Goal: Consume media (video, audio)

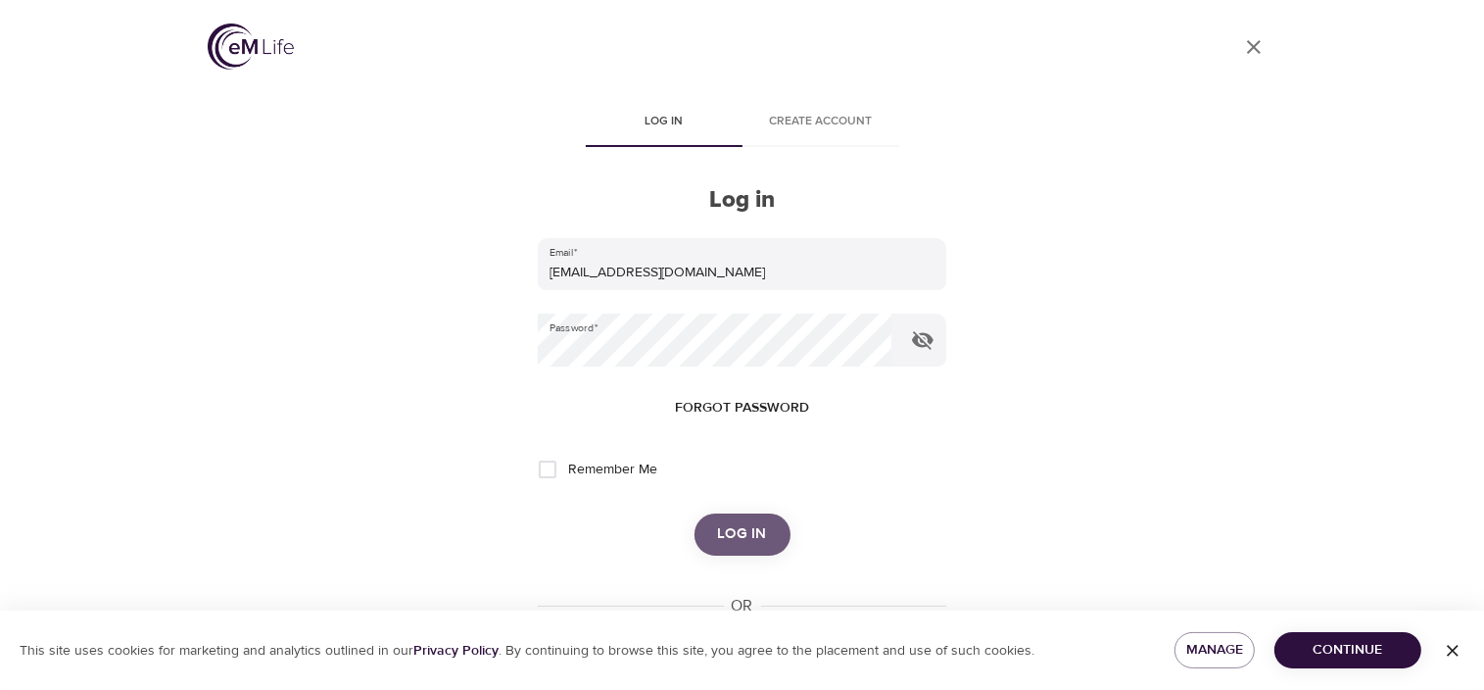
click at [730, 535] on span "Log in" at bounding box center [742, 533] width 49 height 25
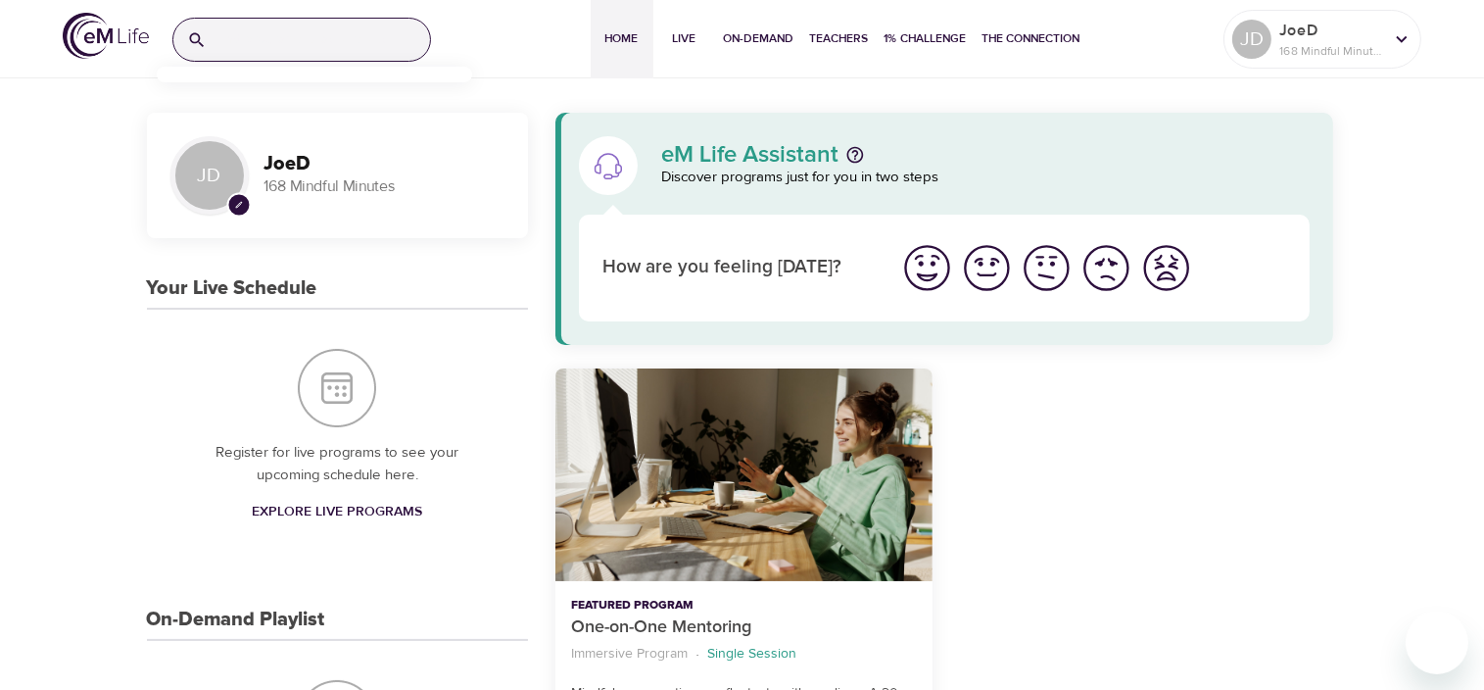
click at [304, 45] on input "search" at bounding box center [323, 40] width 216 height 42
click at [265, 113] on p "Relaxation and Sleep Sounds" at bounding box center [262, 126] width 180 height 28
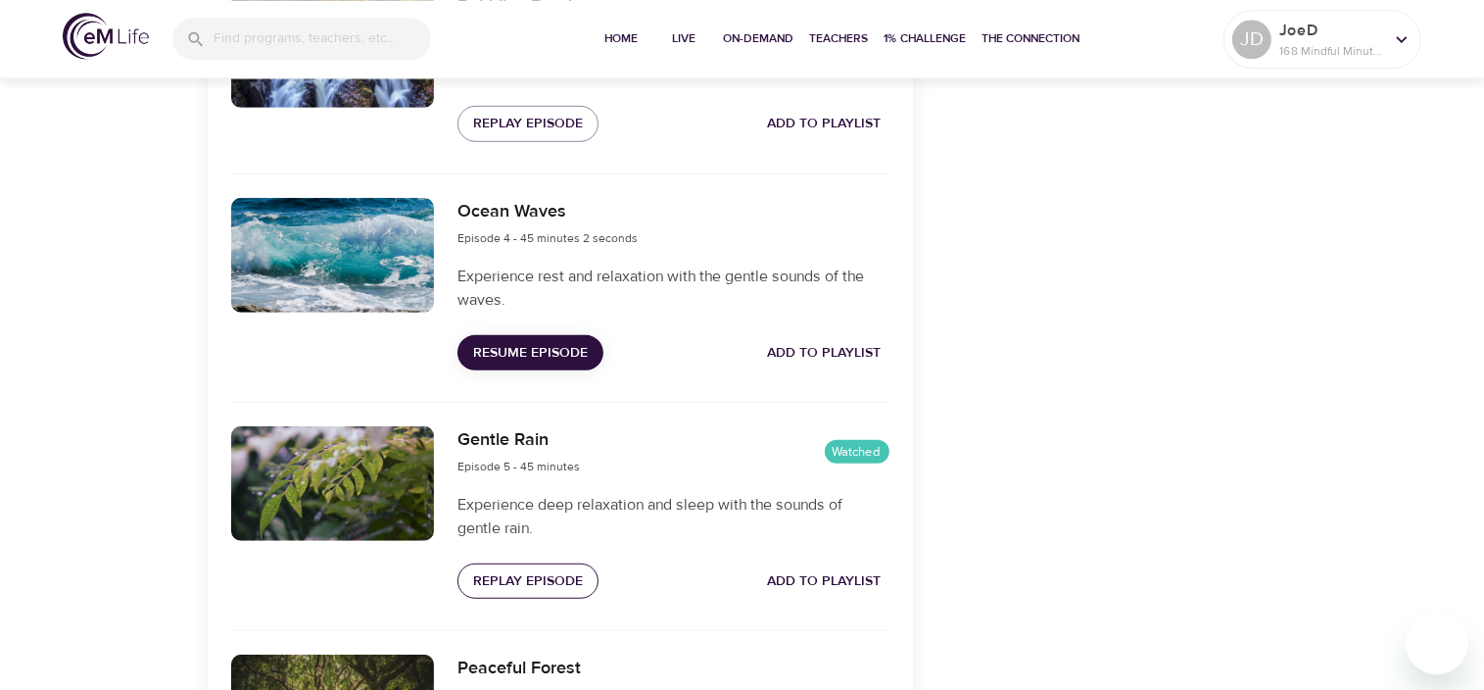
scroll to position [1237, 0]
click at [511, 366] on span "Resume Episode" at bounding box center [530, 354] width 115 height 24
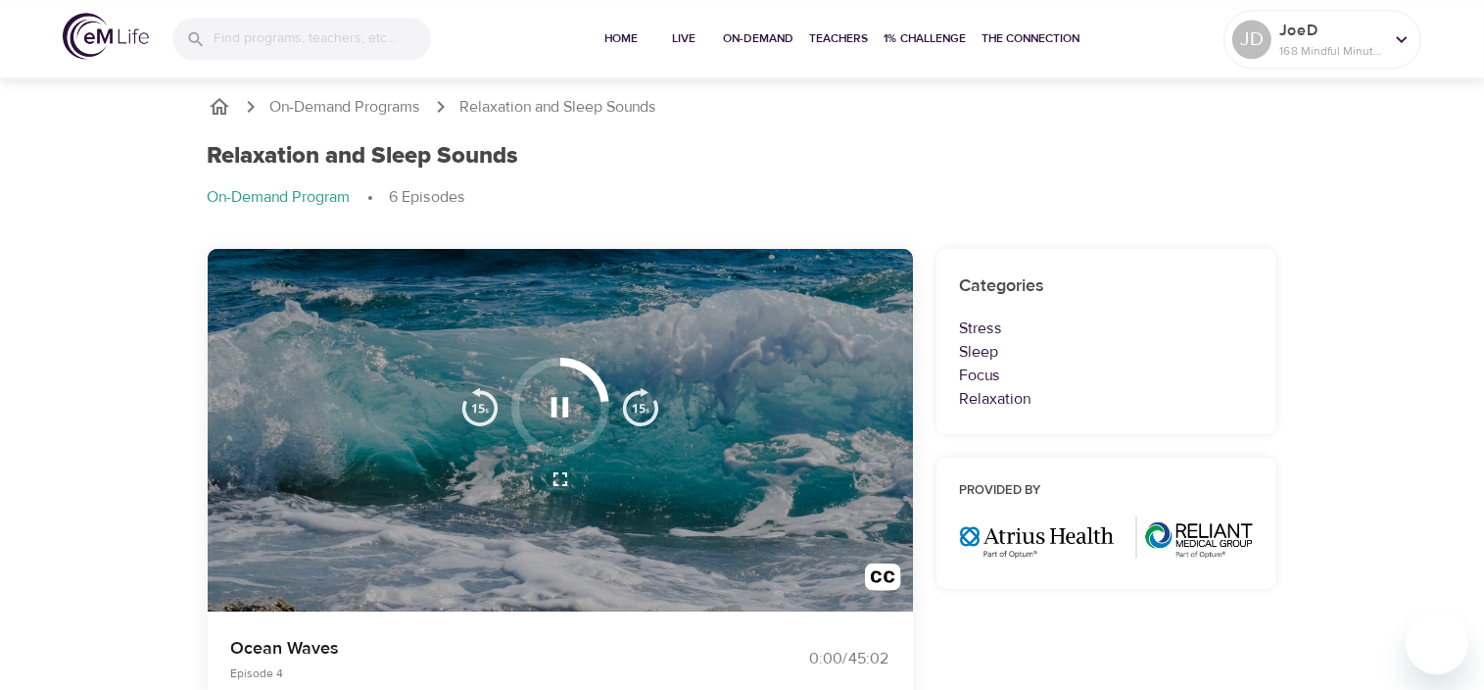
scroll to position [0, 0]
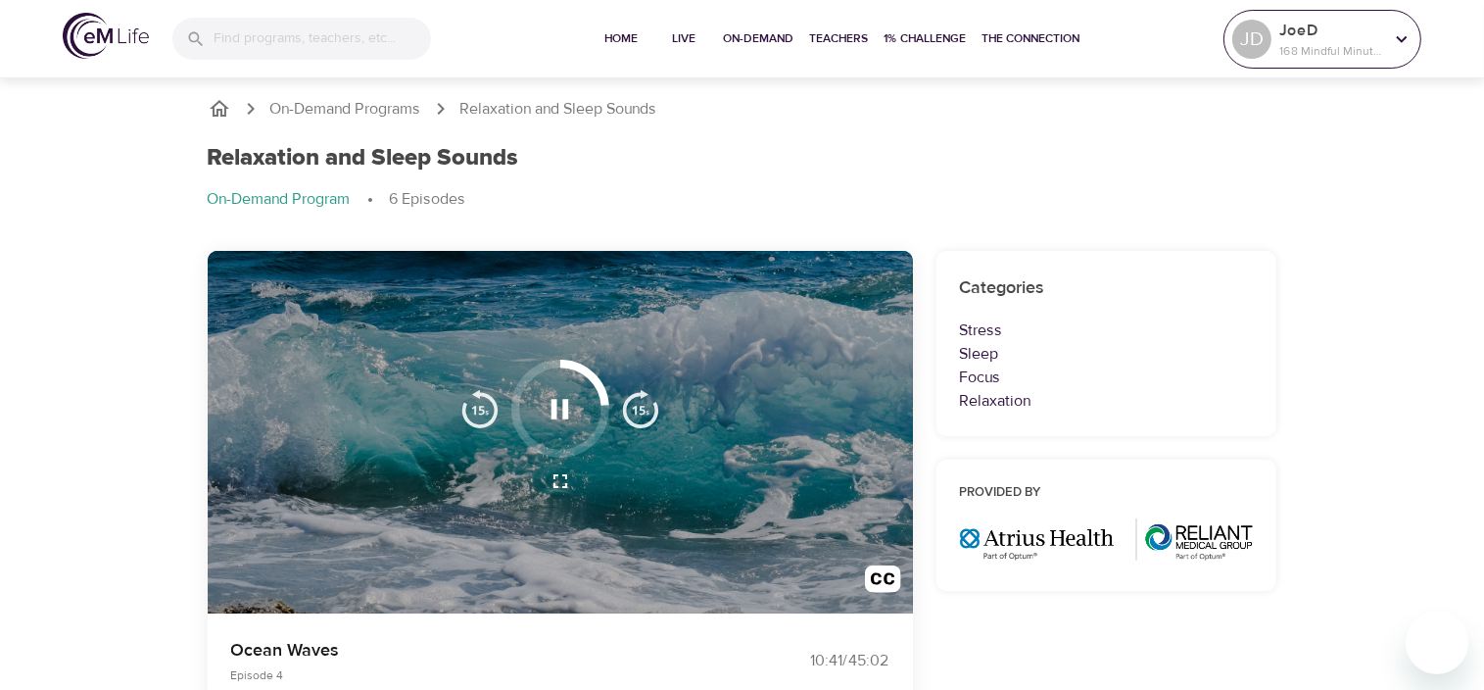
click at [1389, 37] on div at bounding box center [1401, 38] width 29 height 29
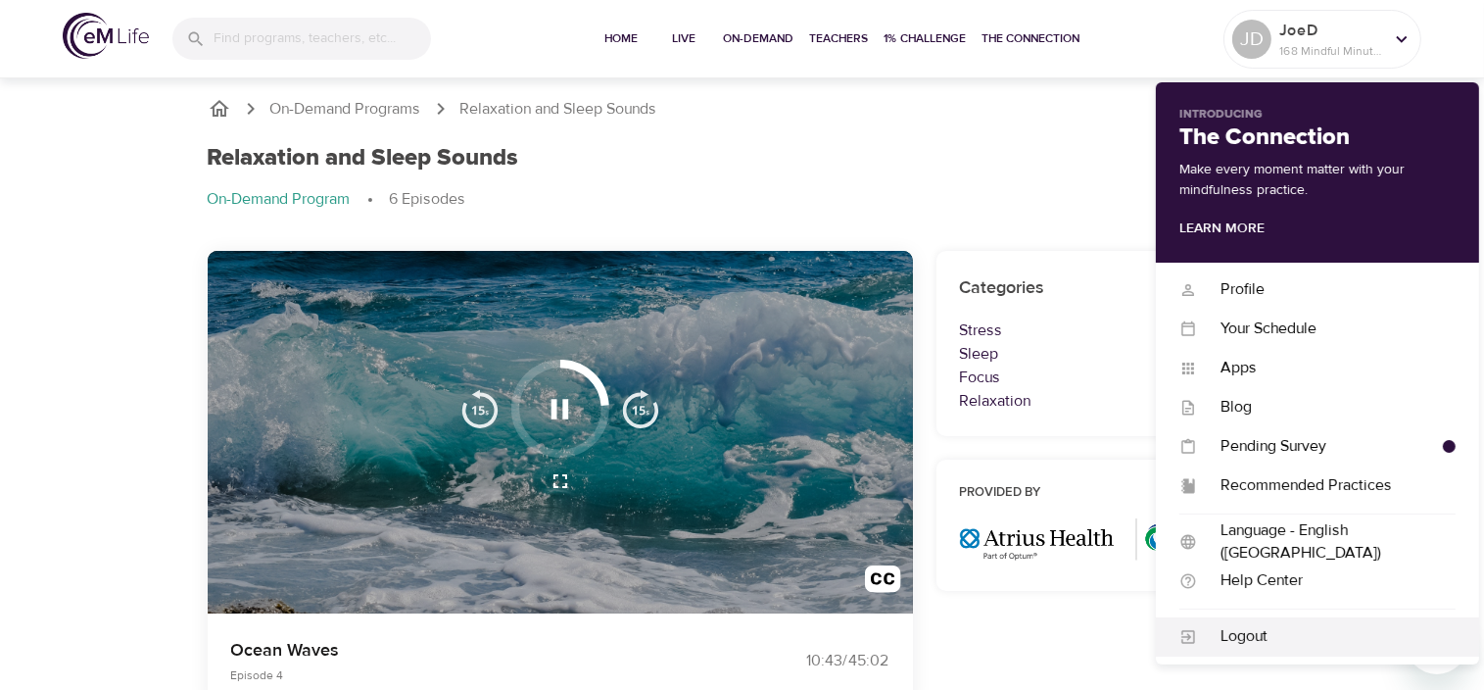
click at [1234, 641] on div "Logout" at bounding box center [1326, 636] width 259 height 23
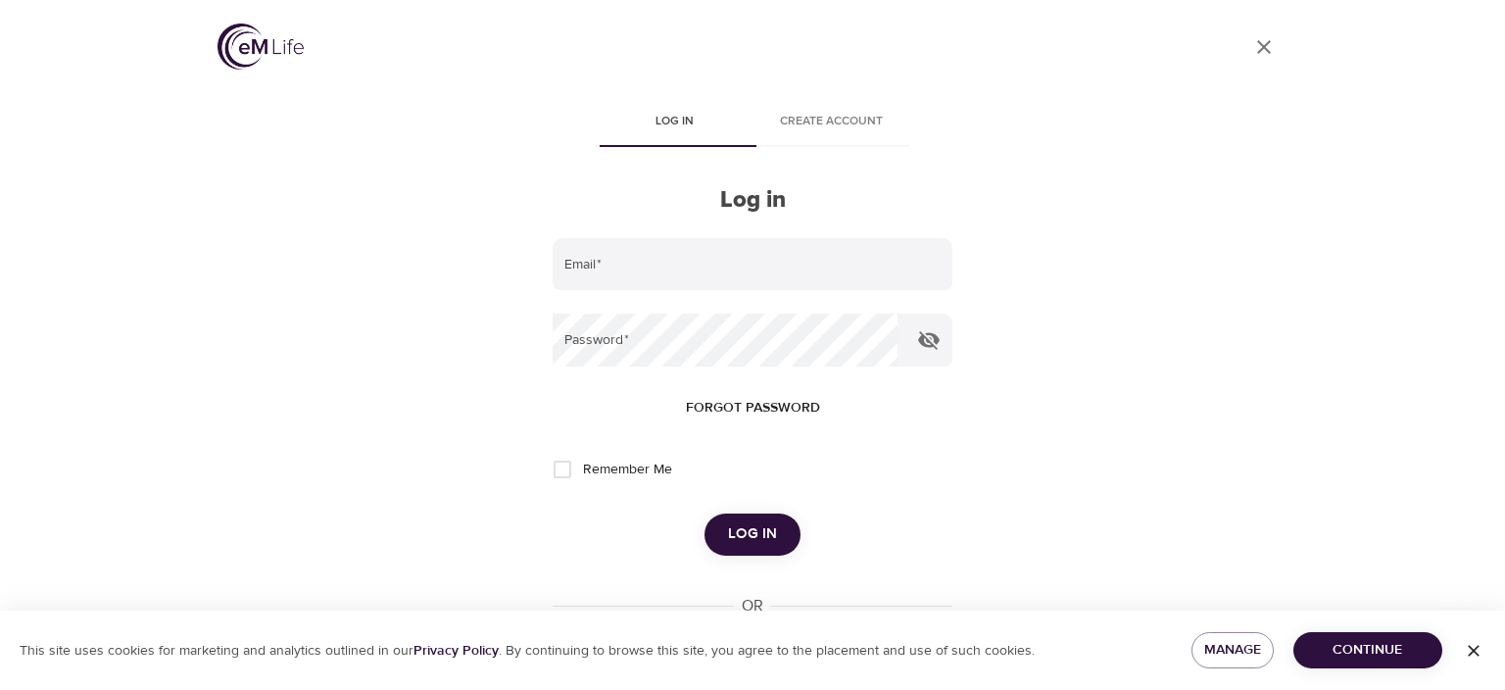
type input "[EMAIL_ADDRESS][DOMAIN_NAME]"
